Goal: Entertainment & Leisure: Consume media (video, audio)

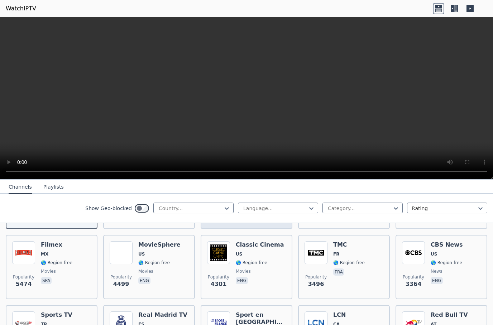
scroll to position [167, 0]
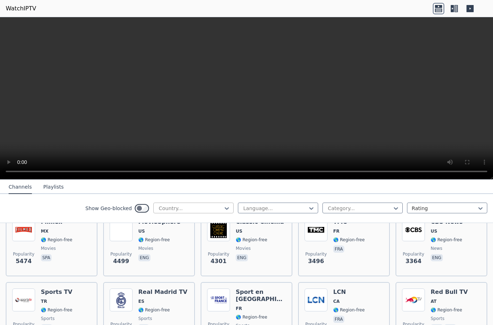
click at [198, 206] on div at bounding box center [190, 208] width 65 height 7
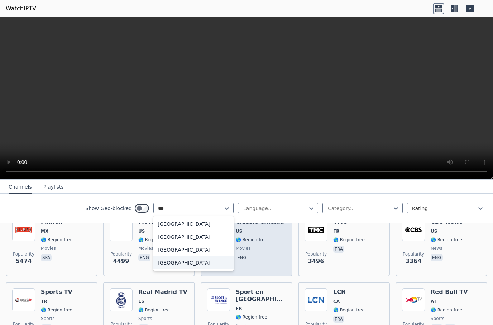
click at [205, 263] on div "[GEOGRAPHIC_DATA]" at bounding box center [193, 263] width 80 height 13
type input "***"
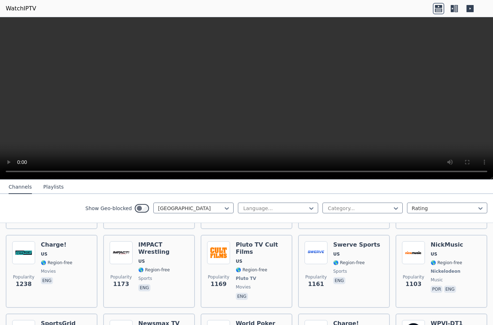
scroll to position [293, 0]
click at [61, 187] on div "Channels Playlists" at bounding box center [36, 188] width 67 height 14
click at [56, 187] on button "Playlists" at bounding box center [53, 188] width 20 height 14
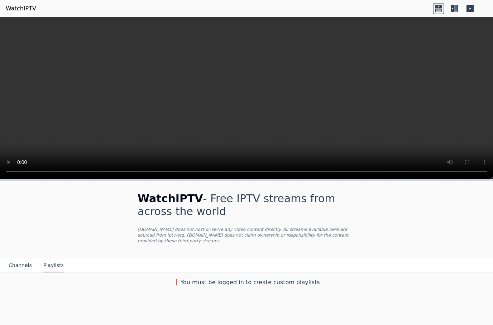
click at [23, 271] on button "Channels" at bounding box center [20, 266] width 23 height 14
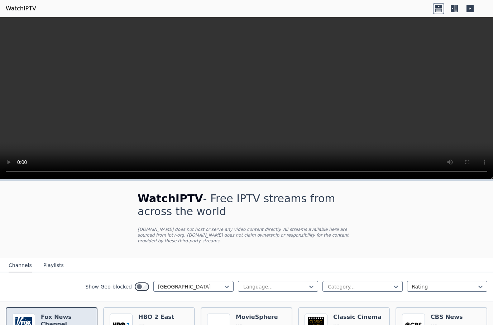
click at [71, 316] on h6 "Fox News Channel" at bounding box center [66, 321] width 50 height 14
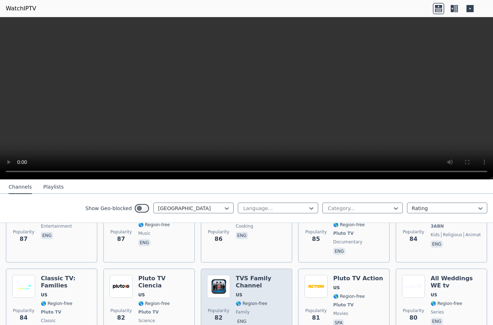
scroll to position [3789, 0]
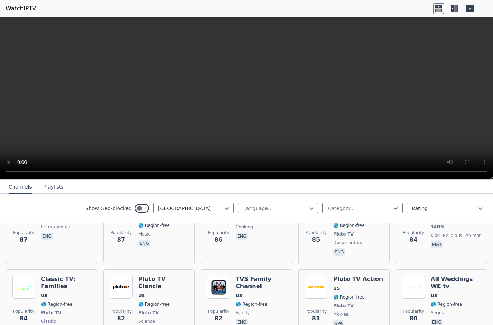
click at [452, 9] on icon at bounding box center [454, 8] width 11 height 11
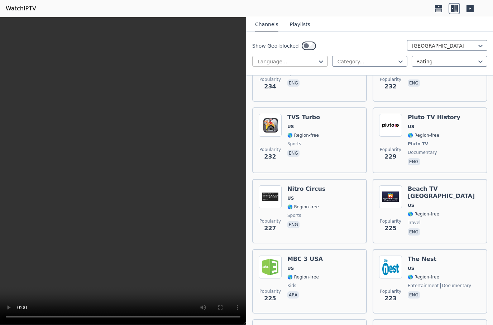
click at [304, 61] on div at bounding box center [287, 61] width 61 height 7
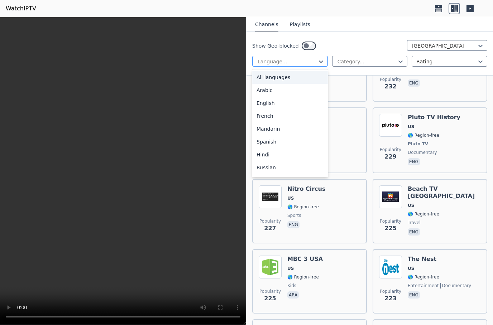
click at [304, 61] on div at bounding box center [287, 61] width 61 height 7
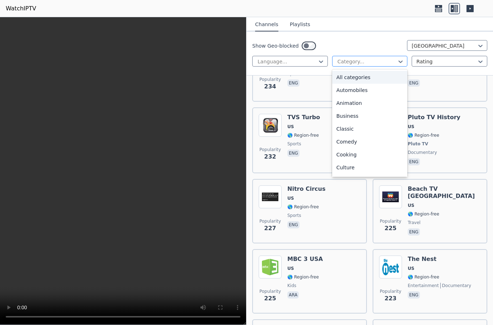
click at [342, 58] on div at bounding box center [367, 61] width 61 height 7
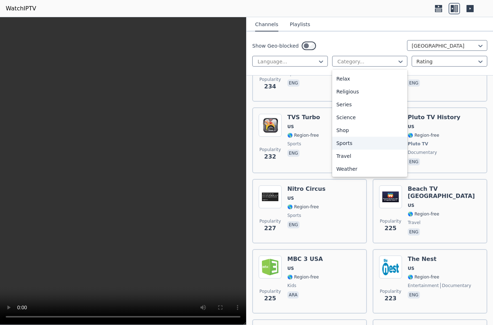
scroll to position [244, 0]
click at [351, 142] on div "Sports" at bounding box center [370, 143] width 76 height 13
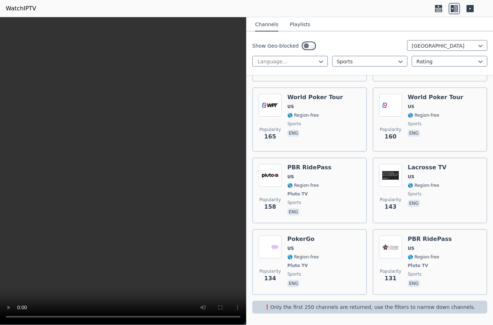
scroll to position [708, 0]
